Goal: Communication & Community: Participate in discussion

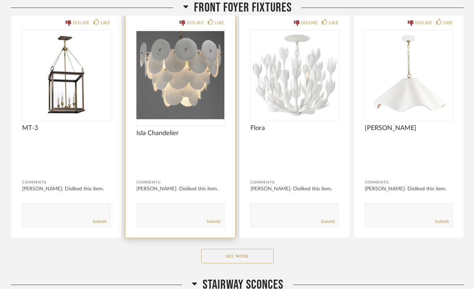
scroll to position [133, 0]
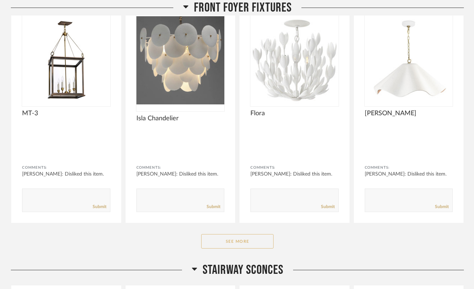
click at [231, 243] on button "See More" at bounding box center [237, 241] width 72 height 14
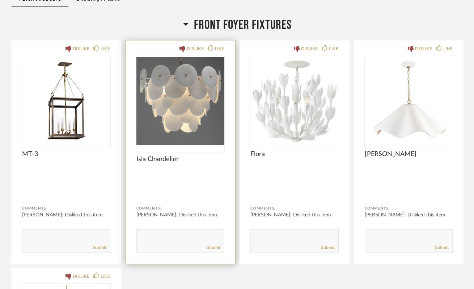
scroll to position [96, 0]
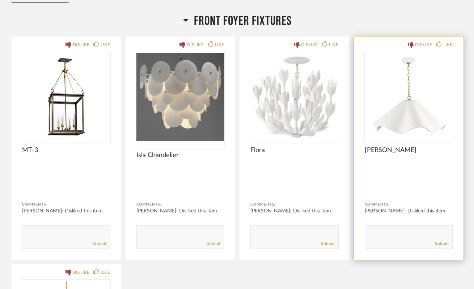
click at [384, 232] on textarea at bounding box center [408, 234] width 87 height 10
click at [411, 90] on img "0" at bounding box center [408, 97] width 88 height 90
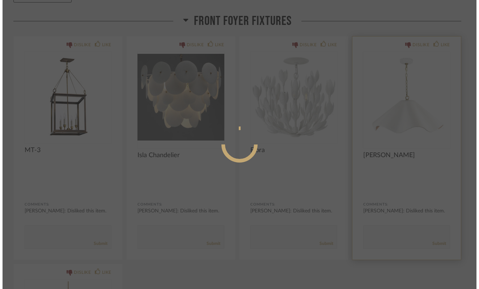
scroll to position [0, 0]
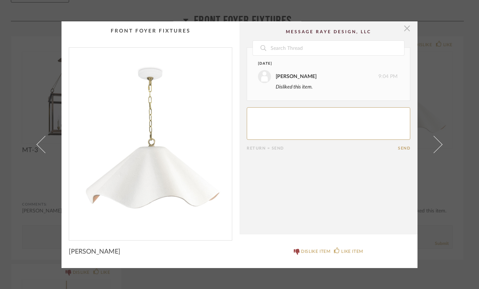
click at [406, 31] on span "button" at bounding box center [407, 28] width 14 height 14
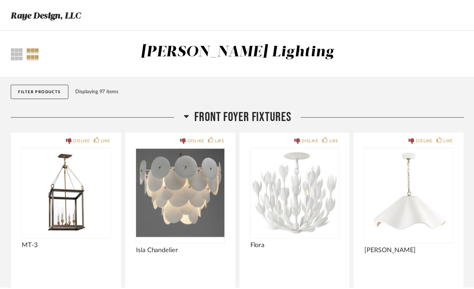
scroll to position [96, 0]
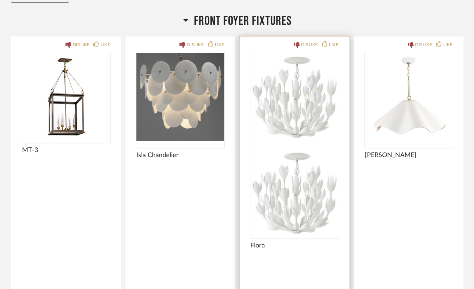
click at [309, 148] on img at bounding box center [294, 193] width 88 height 90
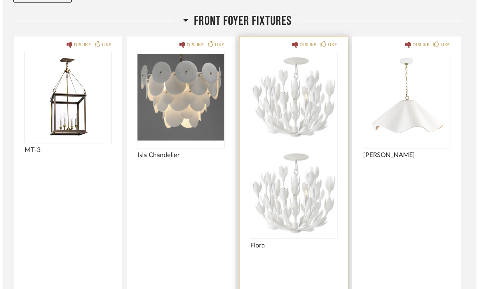
scroll to position [0, 0]
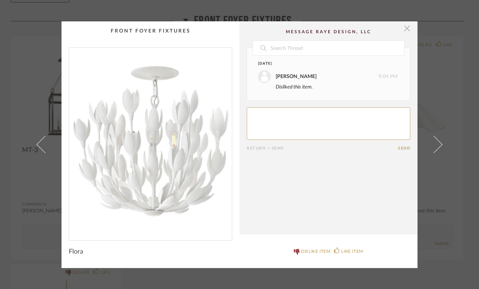
click at [403, 31] on span "button" at bounding box center [407, 28] width 14 height 14
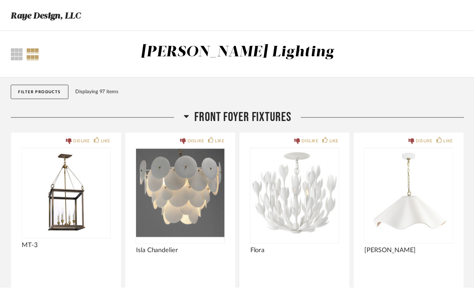
scroll to position [96, 0]
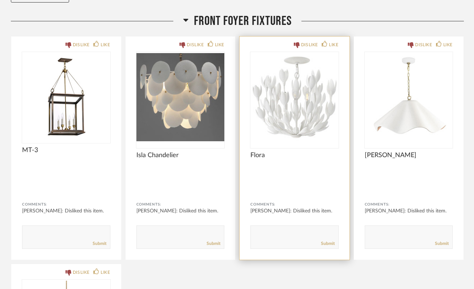
click at [267, 235] on textarea at bounding box center [294, 234] width 87 height 10
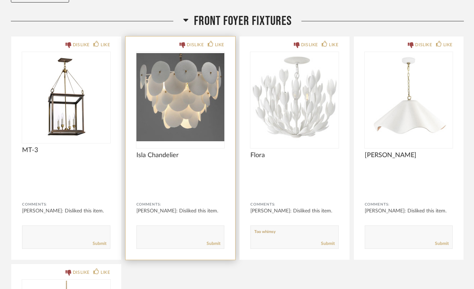
type textarea "Too whimsy"
click at [165, 240] on div "Submit" at bounding box center [180, 244] width 87 height 10
click at [160, 231] on textarea at bounding box center [180, 234] width 87 height 10
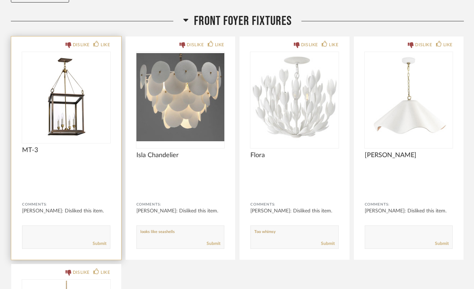
drag, startPoint x: 178, startPoint y: 231, endPoint x: 117, endPoint y: 230, distance: 61.5
click at [117, 231] on div "DISLIKE LIKE MT-3 Comments: [PERSON_NAME]: Disliked this item. Submit DISLIKE L…" at bounding box center [237, 259] width 453 height 447
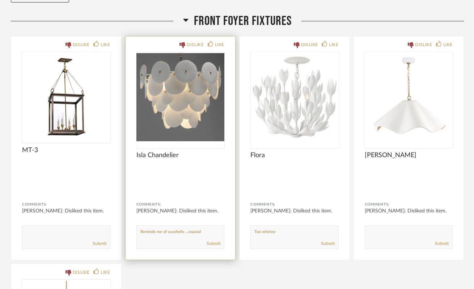
type textarea "Reminds me of seashells ...coastal"
click at [210, 247] on div "Submit" at bounding box center [180, 244] width 87 height 10
click at [213, 244] on link "Submit" at bounding box center [213, 244] width 14 height 6
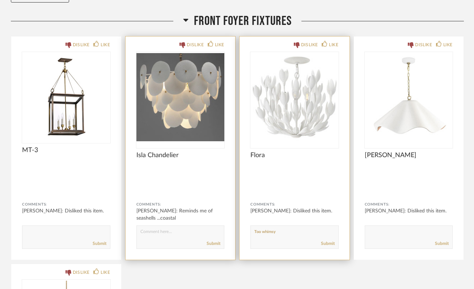
click at [314, 237] on textarea at bounding box center [294, 234] width 87 height 10
click at [326, 247] on div "Submit" at bounding box center [294, 244] width 87 height 10
click at [328, 244] on link "Submit" at bounding box center [328, 244] width 14 height 6
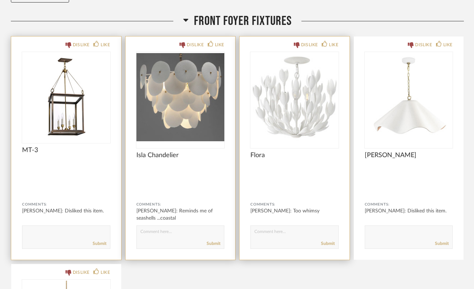
click at [67, 240] on div "Submit" at bounding box center [65, 244] width 87 height 10
click at [65, 236] on textarea at bounding box center [65, 234] width 87 height 10
type textarea "too traditional"
click at [100, 245] on link "Submit" at bounding box center [100, 244] width 14 height 6
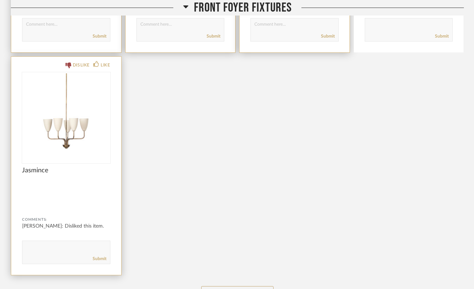
scroll to position [304, 0]
click at [54, 256] on div "Submit" at bounding box center [65, 259] width 87 height 10
click at [45, 251] on textarea at bounding box center [65, 249] width 87 height 10
type textarea "Don't love shape of light fixture and pointing up"
click at [97, 260] on link "Submit" at bounding box center [100, 259] width 14 height 6
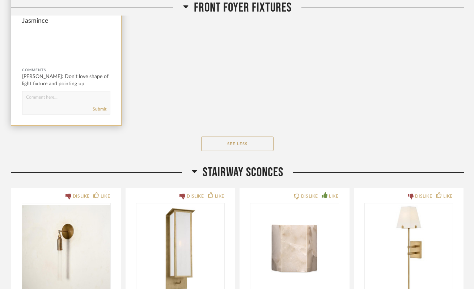
scroll to position [601, 0]
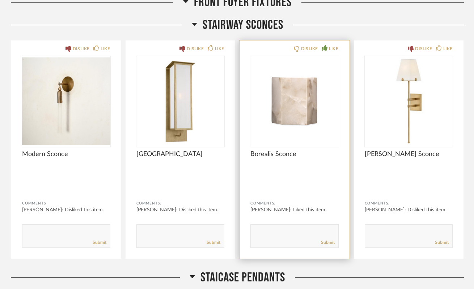
click at [293, 235] on textarea at bounding box center [294, 233] width 87 height 10
type textarea "I think this is really cool"
click at [328, 242] on link "Submit" at bounding box center [328, 243] width 14 height 6
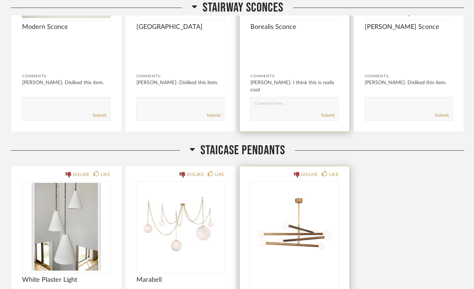
scroll to position [839, 0]
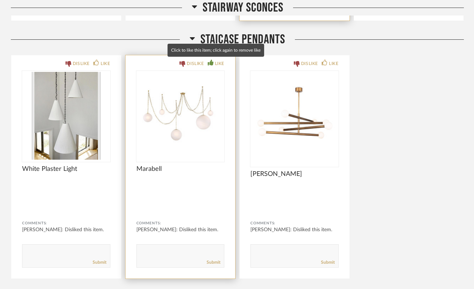
click at [217, 63] on div "LIKE" at bounding box center [219, 63] width 9 height 7
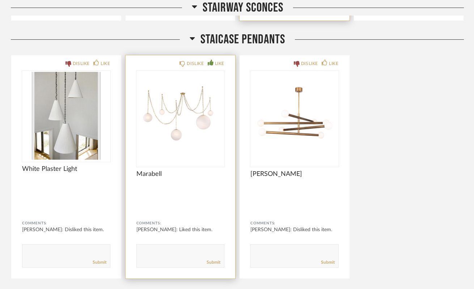
click at [170, 248] on textarea at bounding box center [180, 253] width 87 height 10
type textarea "After our conversation [DATE], I'm really liking this idea!"
click at [208, 261] on link "Submit" at bounding box center [213, 263] width 14 height 6
click at [215, 99] on img "0" at bounding box center [180, 116] width 88 height 90
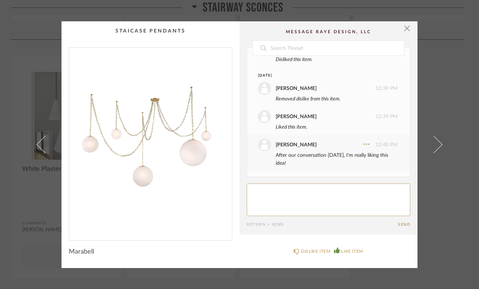
scroll to position [27, 0]
click at [405, 31] on span "button" at bounding box center [407, 28] width 14 height 14
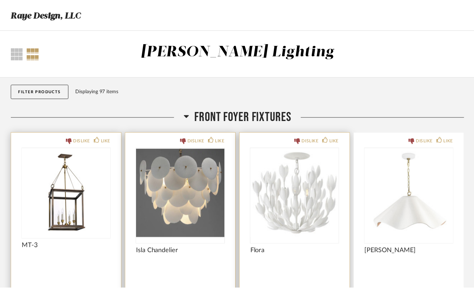
scroll to position [839, 0]
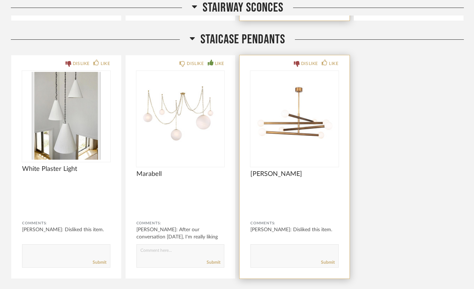
click at [276, 128] on img "0" at bounding box center [294, 116] width 88 height 90
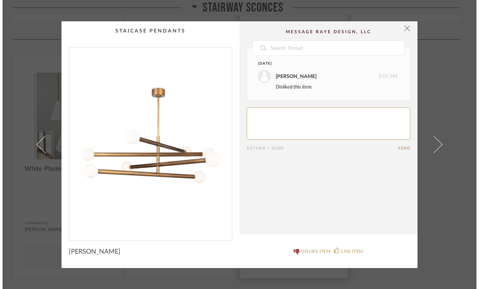
scroll to position [0, 0]
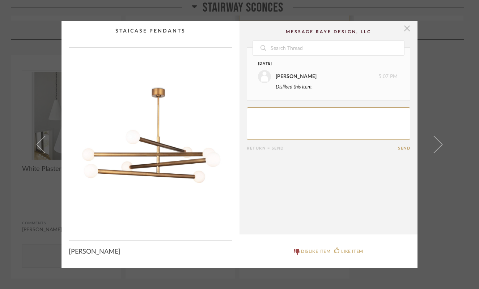
click at [405, 28] on span "button" at bounding box center [407, 28] width 14 height 14
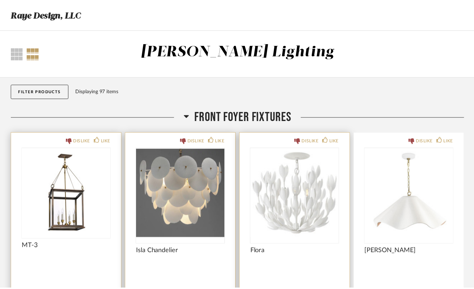
scroll to position [839, 0]
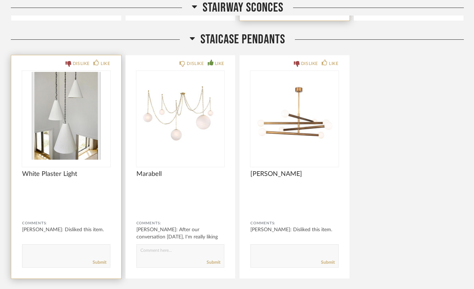
click at [46, 125] on img "0" at bounding box center [66, 116] width 88 height 90
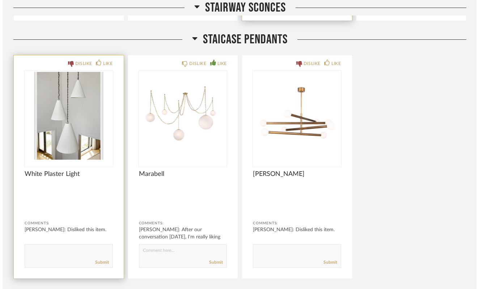
scroll to position [0, 0]
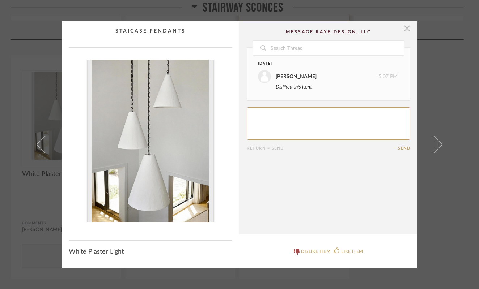
click at [406, 31] on span "button" at bounding box center [407, 28] width 14 height 14
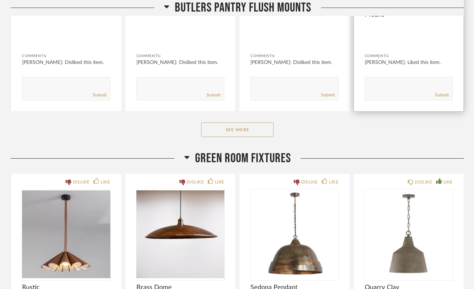
scroll to position [2382, 0]
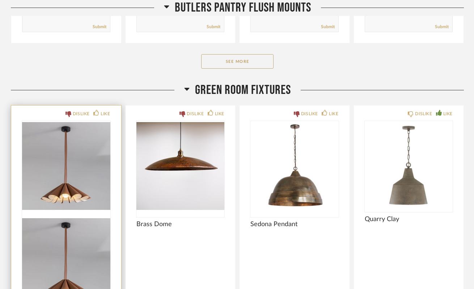
click at [94, 217] on img at bounding box center [66, 262] width 88 height 90
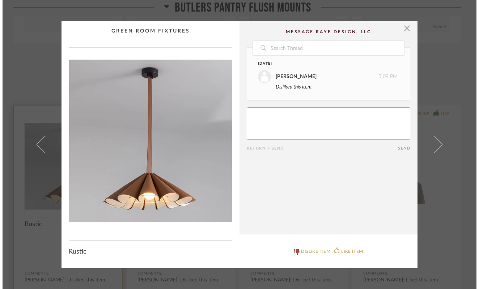
scroll to position [0, 0]
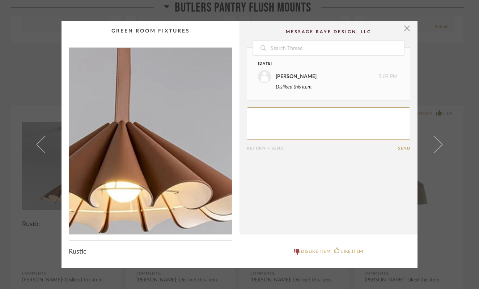
click at [156, 179] on img "0" at bounding box center [150, 141] width 163 height 187
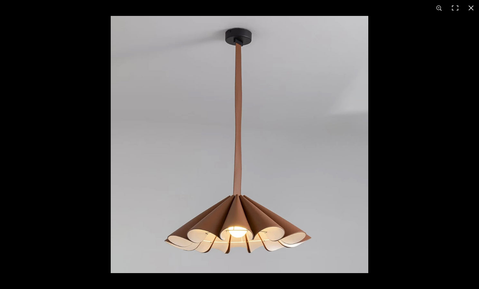
click at [245, 159] on img at bounding box center [239, 144] width 257 height 257
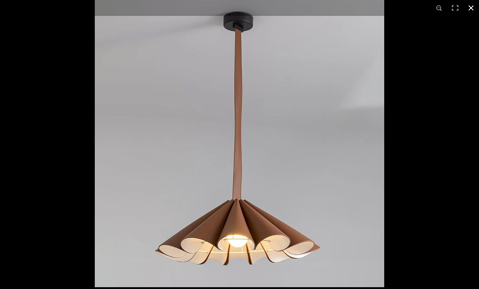
click at [470, 6] on button at bounding box center [471, 8] width 16 height 16
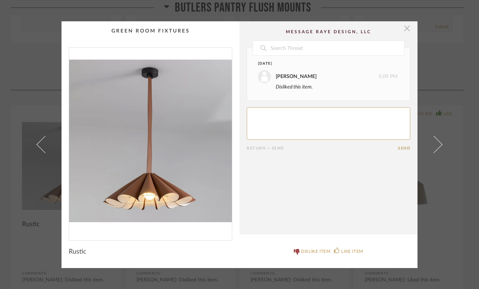
click at [404, 28] on span "button" at bounding box center [407, 28] width 14 height 14
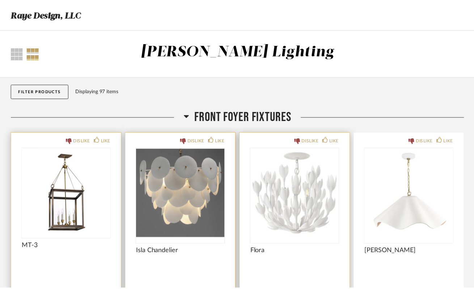
scroll to position [2382, 0]
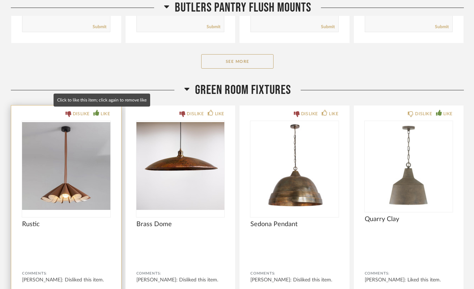
click at [103, 112] on div "LIKE" at bounding box center [105, 113] width 9 height 7
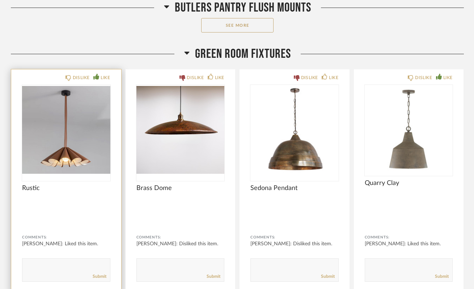
scroll to position [2419, 0]
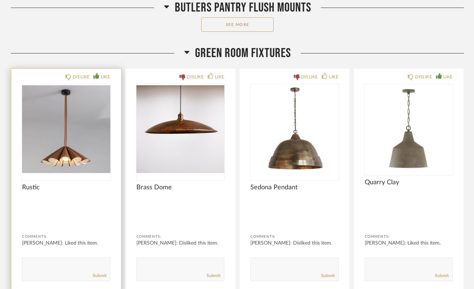
click at [65, 263] on textarea at bounding box center [65, 266] width 87 height 10
type textarea "This is very unique/cool too!"
click at [96, 273] on link "Submit" at bounding box center [100, 276] width 14 height 6
click at [67, 126] on img "0" at bounding box center [66, 129] width 88 height 90
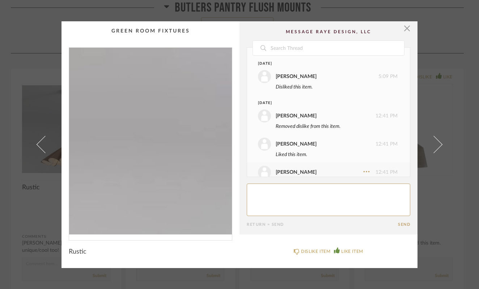
scroll to position [20, 0]
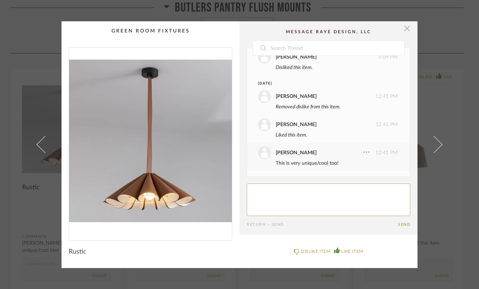
click at [406, 28] on span "button" at bounding box center [407, 28] width 14 height 14
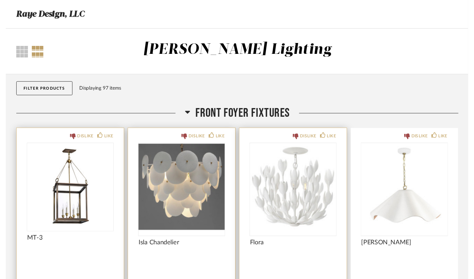
scroll to position [2419, 0]
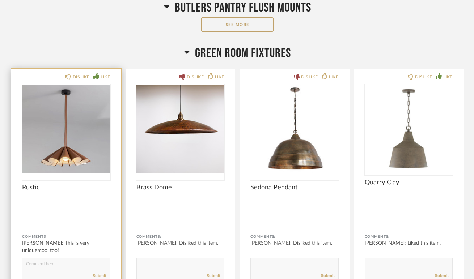
click at [59, 160] on img "0" at bounding box center [66, 129] width 88 height 90
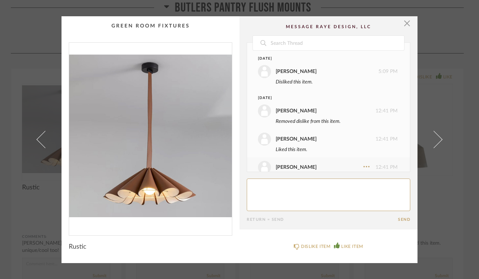
scroll to position [20, 0]
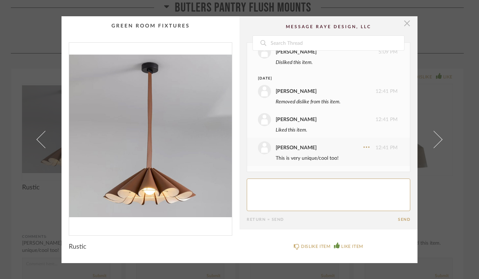
click at [403, 22] on span "button" at bounding box center [407, 23] width 14 height 14
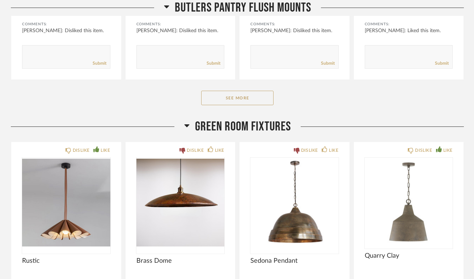
scroll to position [2344, 0]
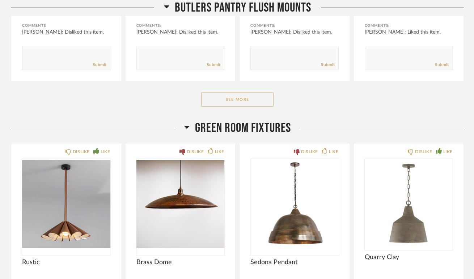
click at [231, 99] on button "See More" at bounding box center [237, 99] width 72 height 14
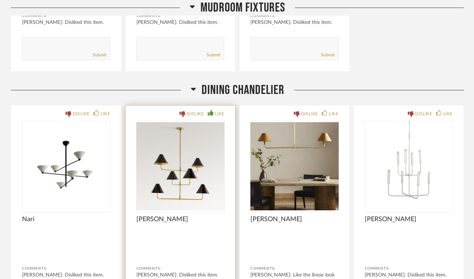
scroll to position [3239, 0]
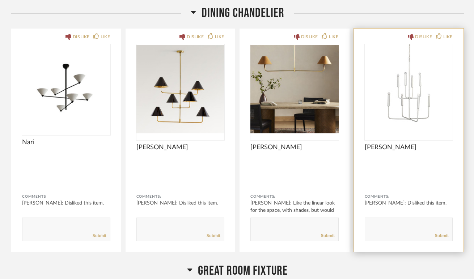
click at [426, 88] on img "0" at bounding box center [408, 89] width 88 height 90
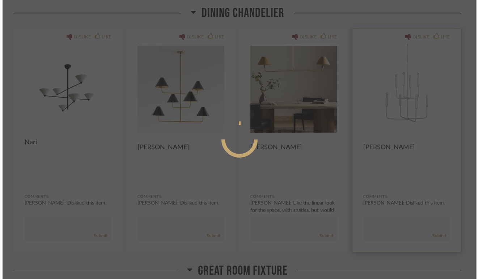
scroll to position [0, 0]
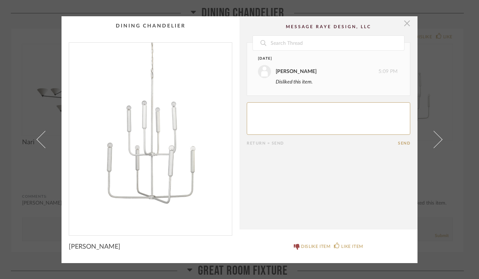
click at [404, 24] on span "button" at bounding box center [407, 23] width 14 height 14
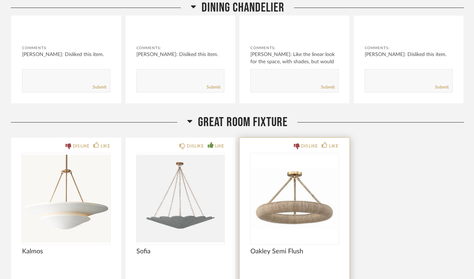
scroll to position [3503, 0]
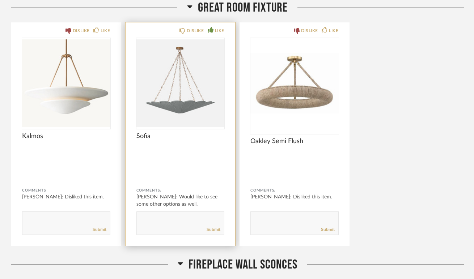
click at [185, 215] on textarea at bounding box center [180, 220] width 87 height 10
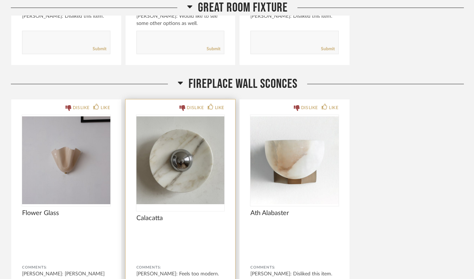
scroll to position [3686, 0]
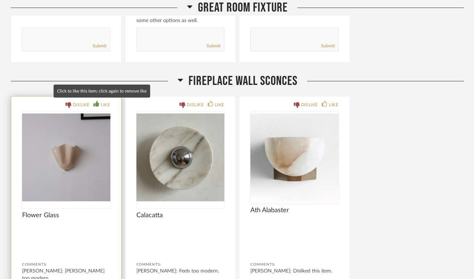
click at [100, 103] on div "LIKE" at bounding box center [101, 104] width 17 height 7
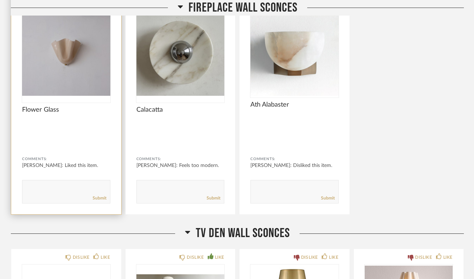
scroll to position [3792, 0]
click at [52, 197] on div "Submit" at bounding box center [65, 198] width 87 height 10
click at [46, 183] on textarea at bounding box center [65, 188] width 87 height 10
type textarea "L"
type textarea "Like after our conversation [DATE] :)"
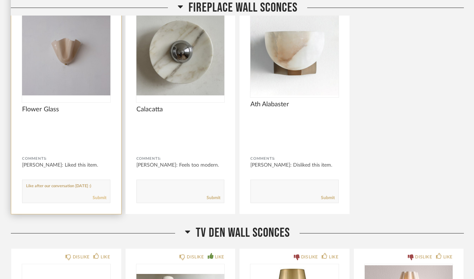
click at [98, 199] on link "Submit" at bounding box center [100, 198] width 14 height 6
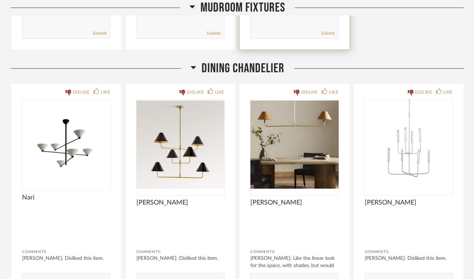
scroll to position [3185, 0]
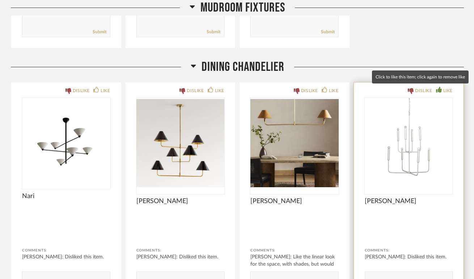
click at [441, 91] on div "LIKE" at bounding box center [444, 90] width 17 height 7
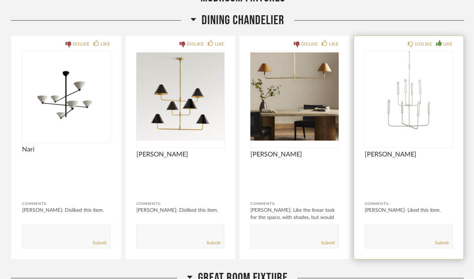
scroll to position [3232, 0]
click at [386, 228] on textarea at bounding box center [408, 233] width 87 height 10
type textarea "I actually like this now after looking at it closer. [PERSON_NAME] is on the fe…"
click at [445, 242] on link "Submit" at bounding box center [442, 243] width 14 height 6
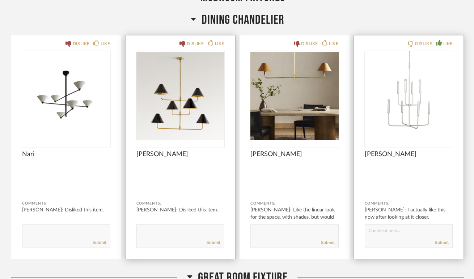
click at [170, 232] on textarea at bounding box center [180, 233] width 87 height 10
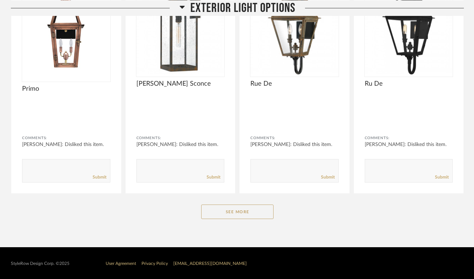
scroll to position [6928, 0]
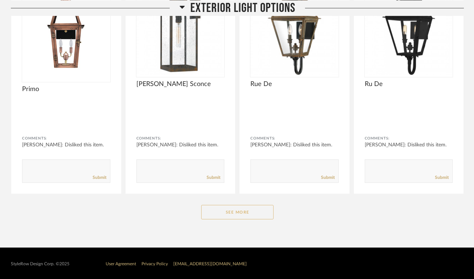
click at [229, 211] on button "See More" at bounding box center [237, 212] width 72 height 14
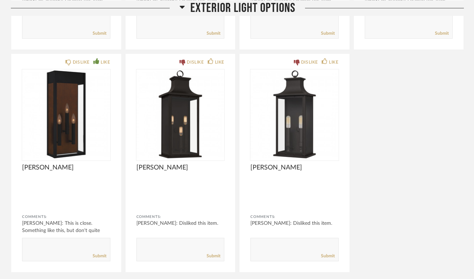
scroll to position [7076, 0]
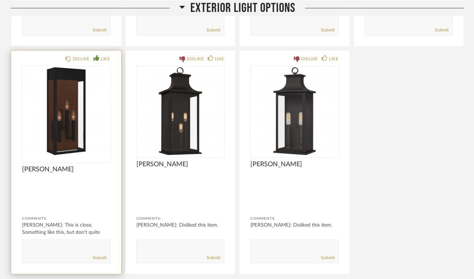
click at [71, 116] on img "0" at bounding box center [66, 111] width 88 height 90
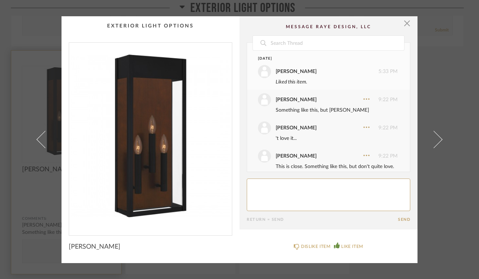
scroll to position [16, 0]
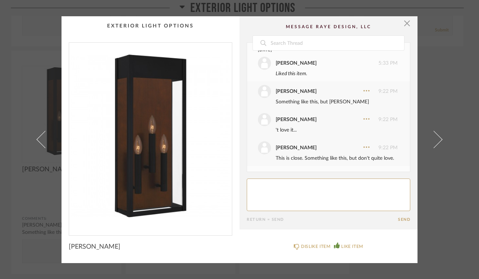
click at [168, 165] on img "0" at bounding box center [150, 136] width 163 height 187
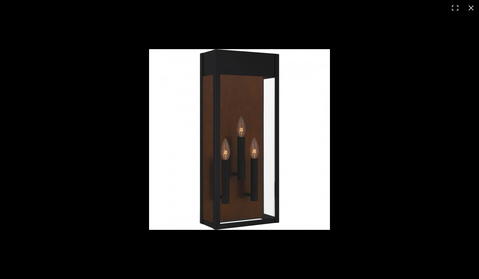
click at [235, 151] on img at bounding box center [239, 139] width 181 height 181
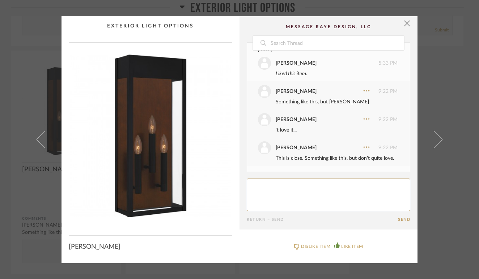
click at [452, 82] on div "× Date [DATE] [PERSON_NAME] 5:33 PM Liked this item. [PERSON_NAME] 9:22 PM Some…" at bounding box center [239, 139] width 479 height 279
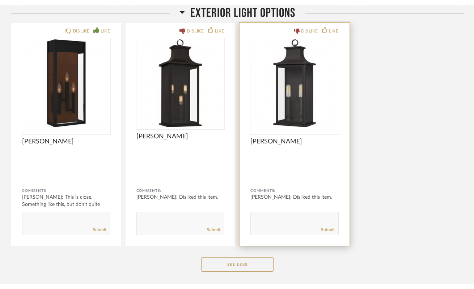
scroll to position [7109, 0]
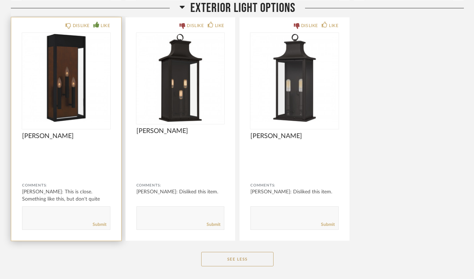
click at [58, 217] on textarea at bounding box center [65, 215] width 87 height 10
type textarea "I do like this!"
click at [100, 220] on div "Submit" at bounding box center [65, 225] width 87 height 10
click at [100, 222] on link "Submit" at bounding box center [100, 225] width 14 height 6
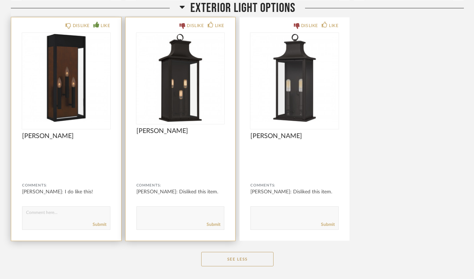
click at [154, 210] on textarea at bounding box center [180, 215] width 87 height 10
type textarea "feels too "the [DEMOGRAPHIC_DATA] are coming""
drag, startPoint x: 213, startPoint y: 209, endPoint x: 125, endPoint y: 202, distance: 87.8
click at [125, 202] on div "DISLIKE LIKE [PERSON_NAME] Comments: [PERSON_NAME]: Disliked this item. Submit" at bounding box center [180, 128] width 110 height 223
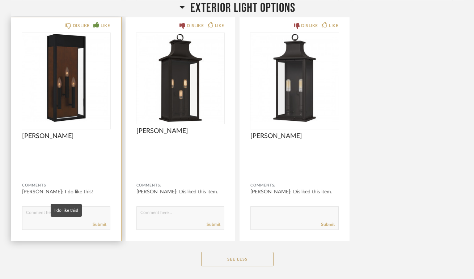
click at [80, 190] on div "[PERSON_NAME]: I do like this!" at bounding box center [66, 191] width 88 height 7
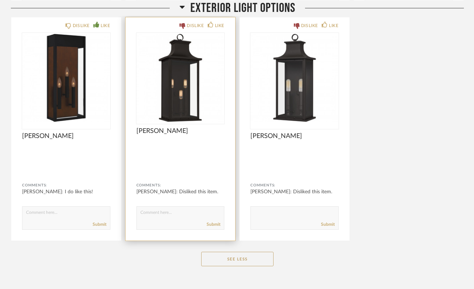
click at [129, 80] on div "DISLIKE LIKE [PERSON_NAME] Comments: [PERSON_NAME]: Disliked this item. Submit" at bounding box center [180, 128] width 110 height 223
